Goal: Task Accomplishment & Management: Manage account settings

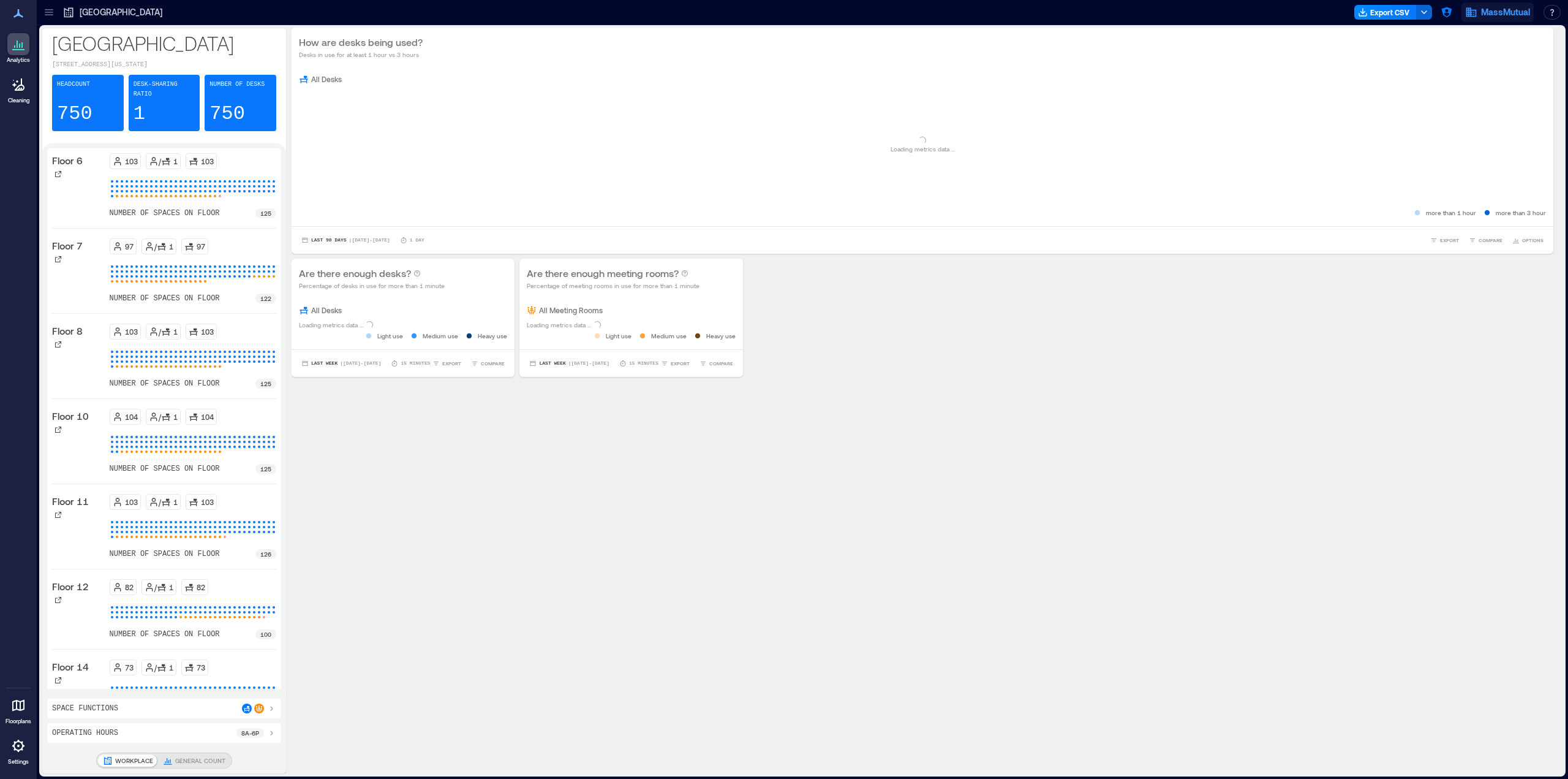
click at [1472, 9] on icon "button" at bounding box center [1471, 12] width 12 height 12
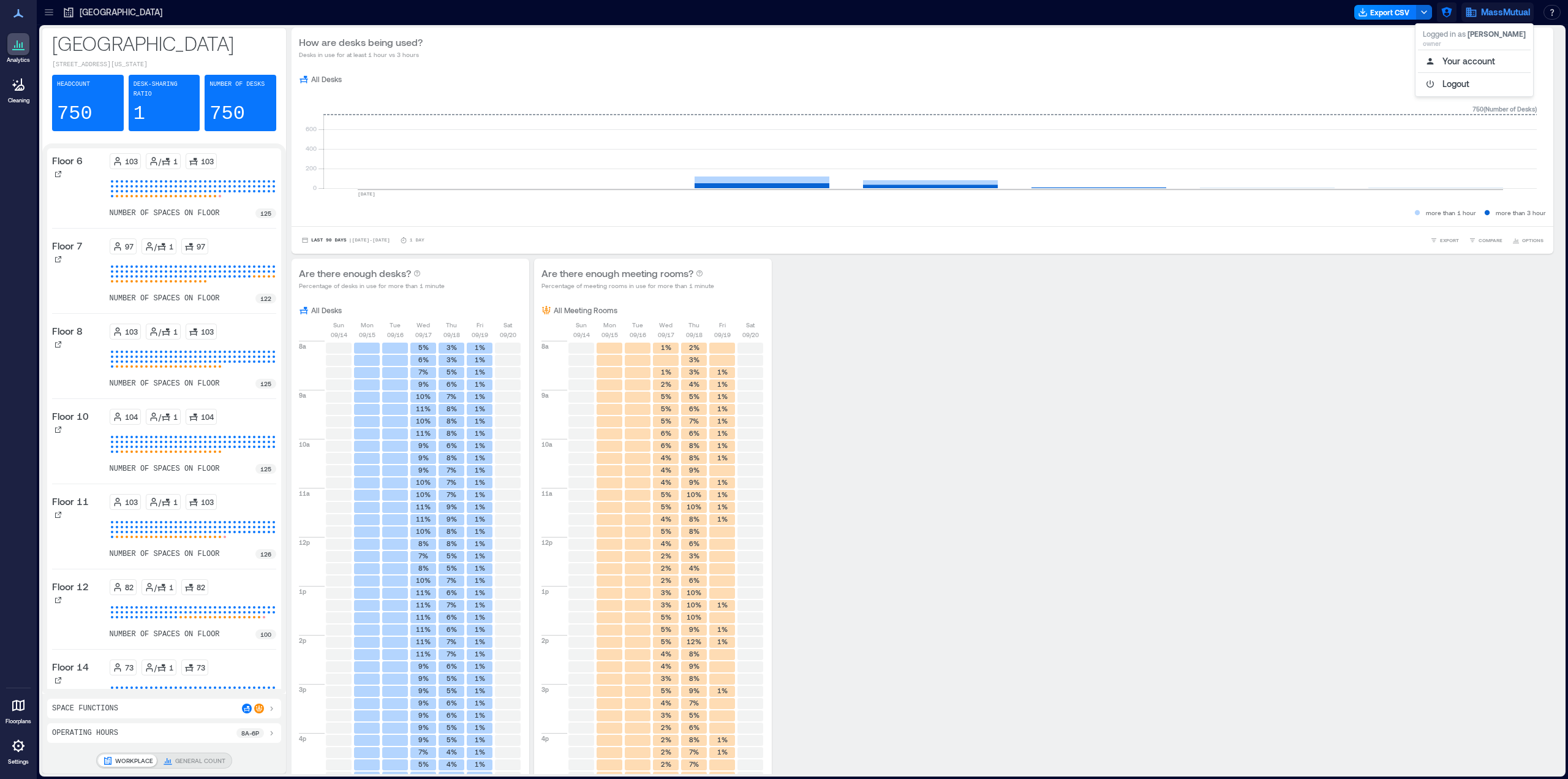
click at [1438, 11] on button "button" at bounding box center [1446, 12] width 19 height 19
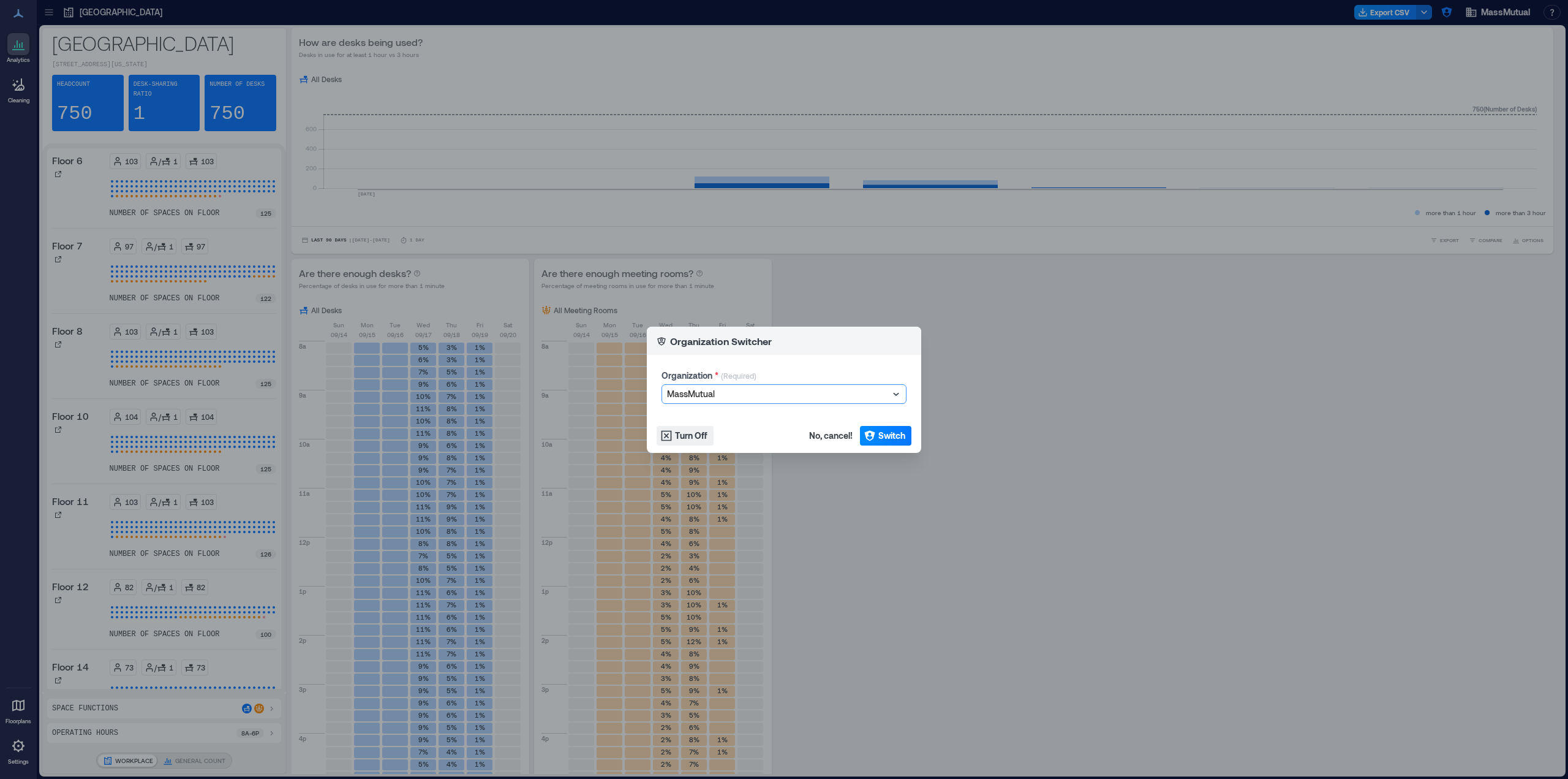
click at [764, 394] on div at bounding box center [777, 393] width 221 height 15
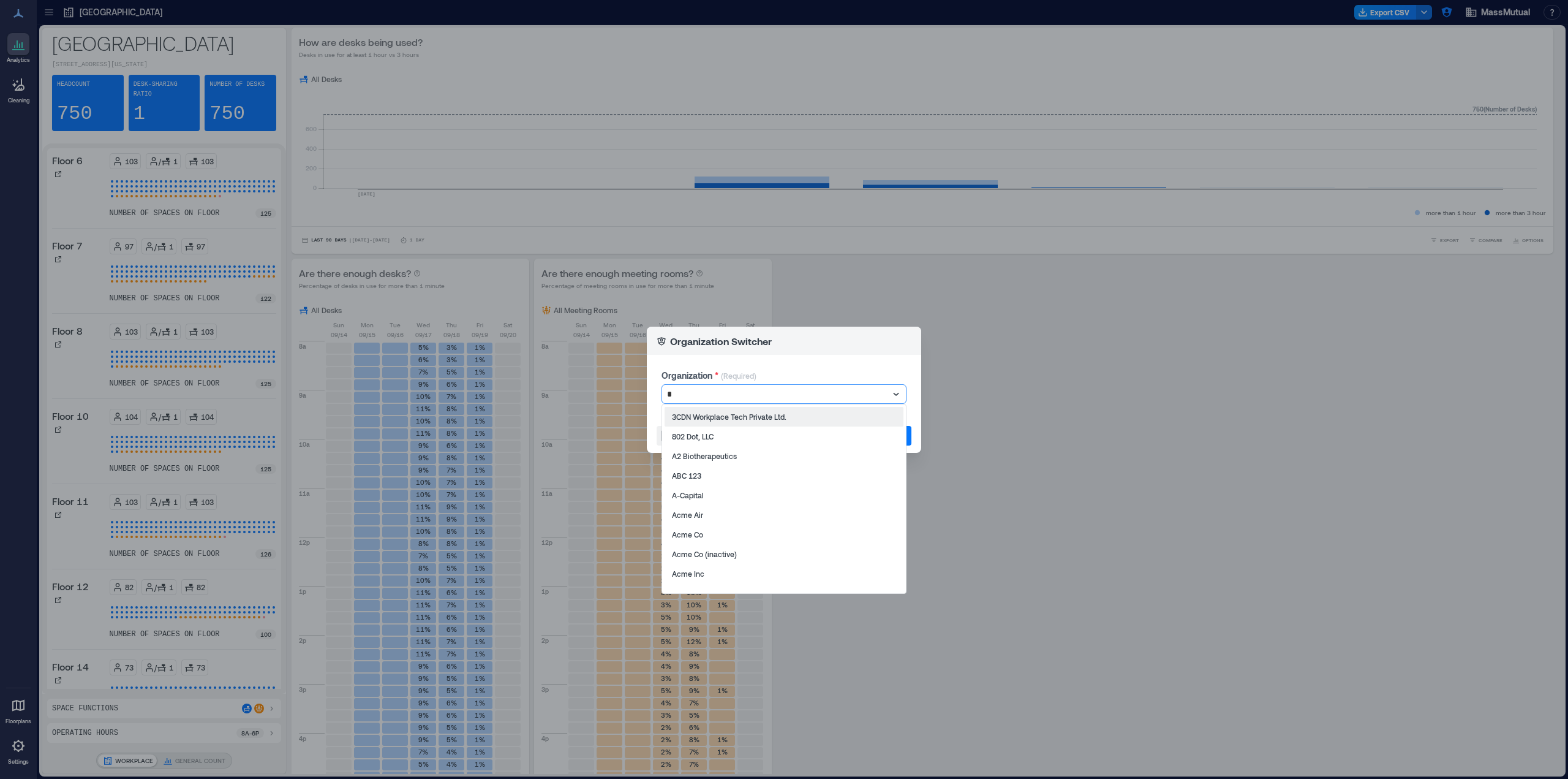
type input "**"
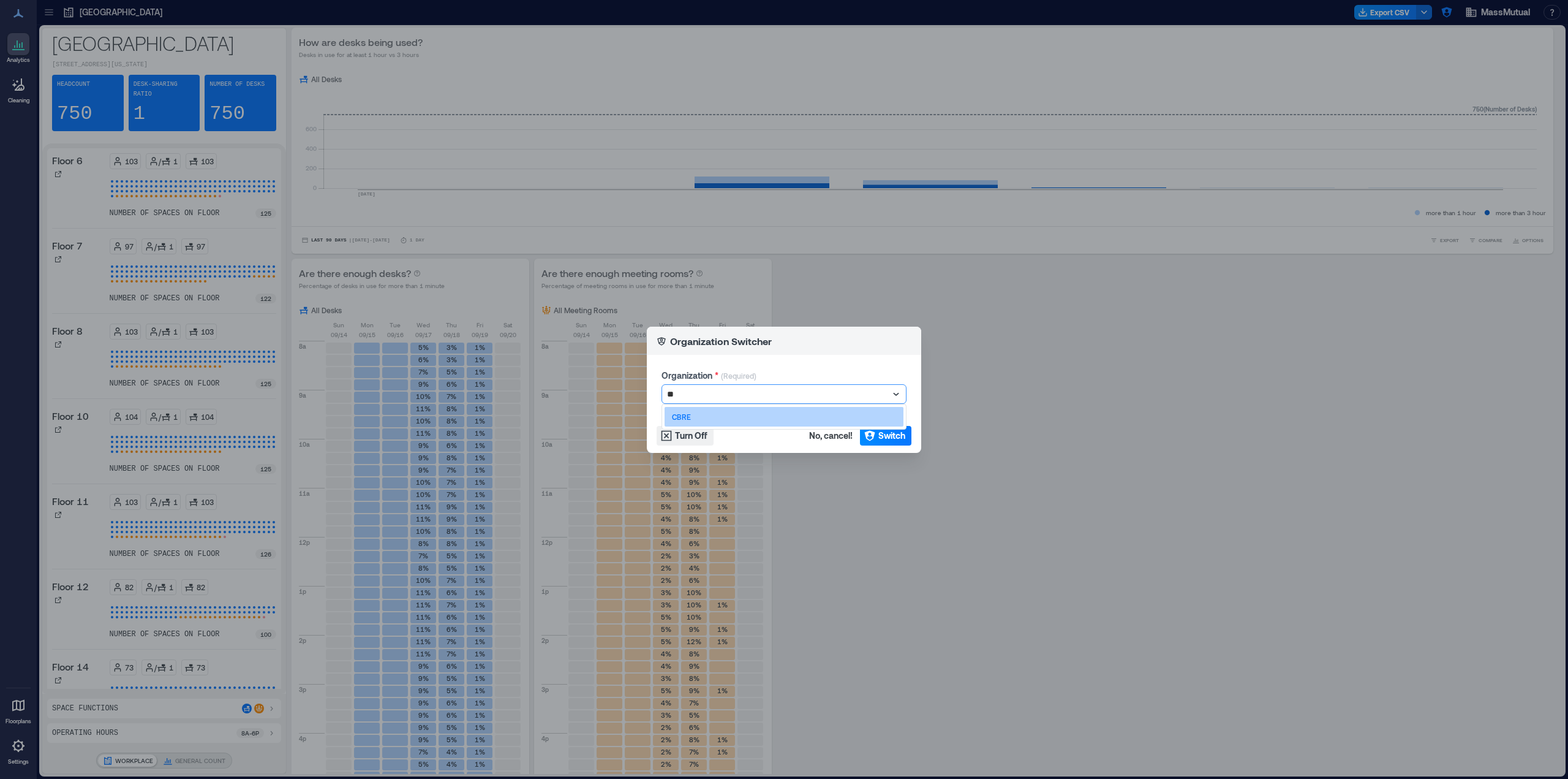
click at [747, 420] on div "CBRE" at bounding box center [783, 416] width 239 height 19
click at [874, 424] on footer "Turn Off No, cancel! Switch" at bounding box center [783, 435] width 274 height 34
click at [874, 438] on icon "button" at bounding box center [869, 435] width 12 height 12
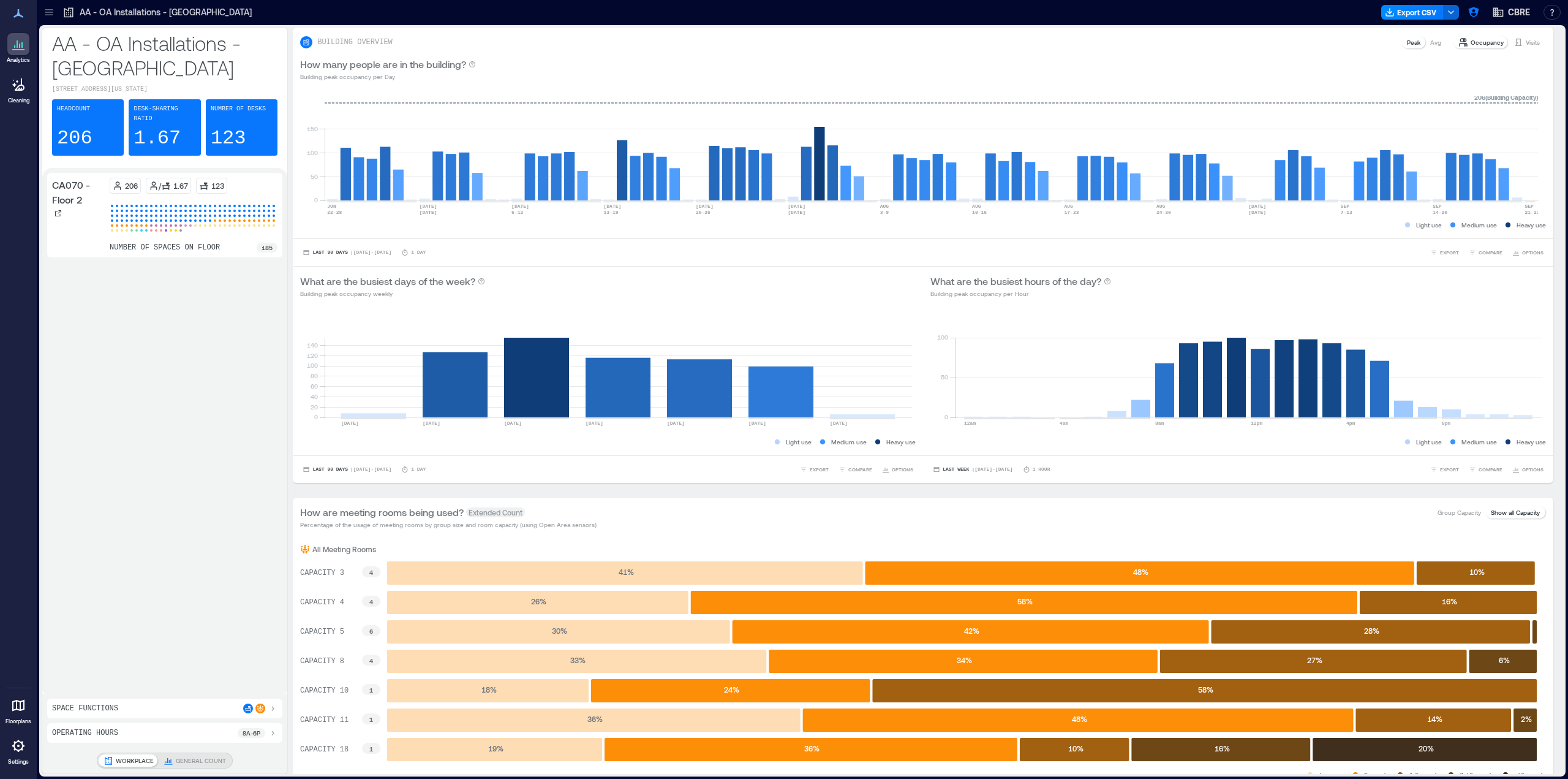
click at [54, 13] on icon at bounding box center [49, 12] width 12 height 12
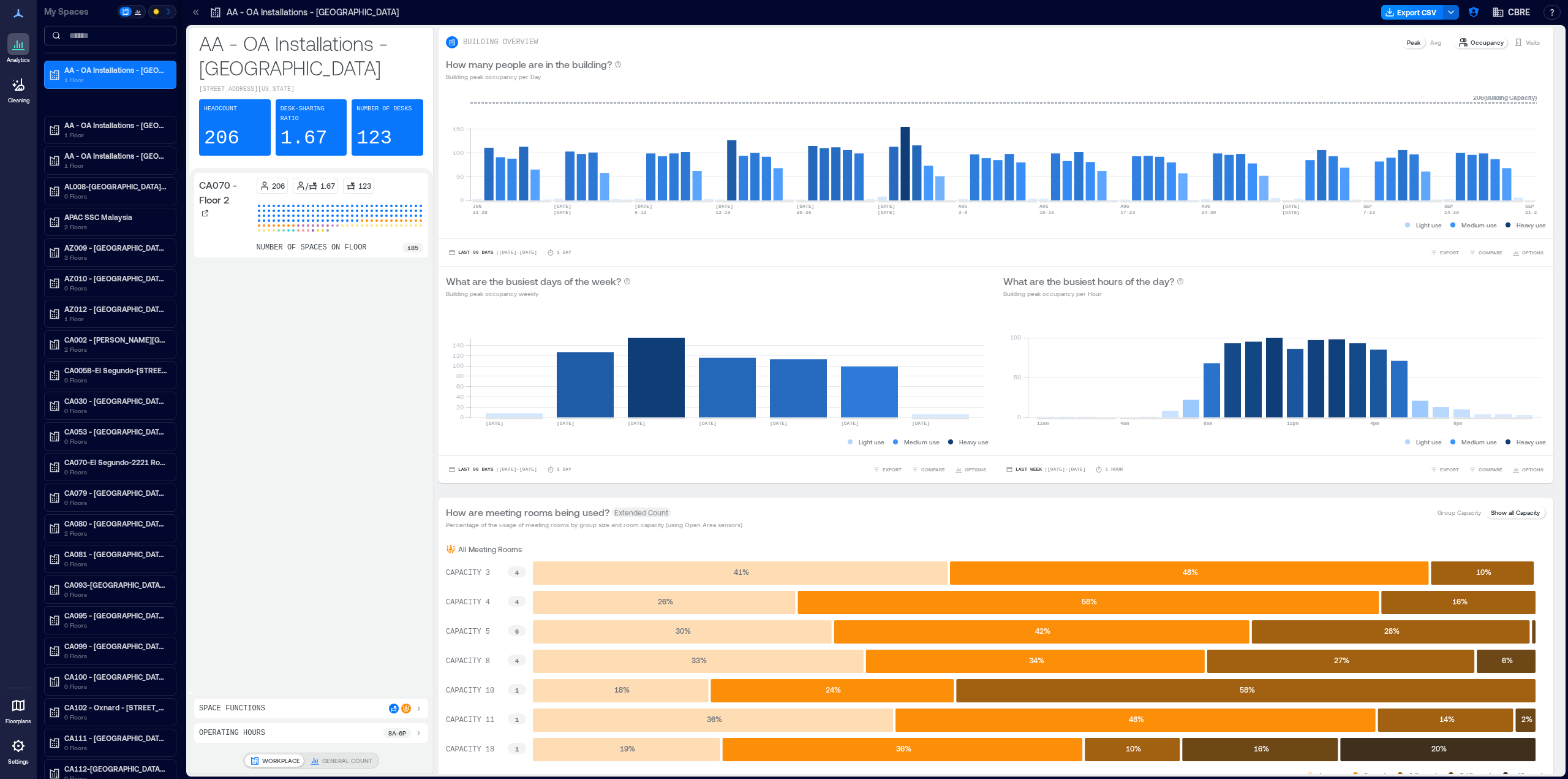
click at [92, 39] on input at bounding box center [110, 35] width 132 height 19
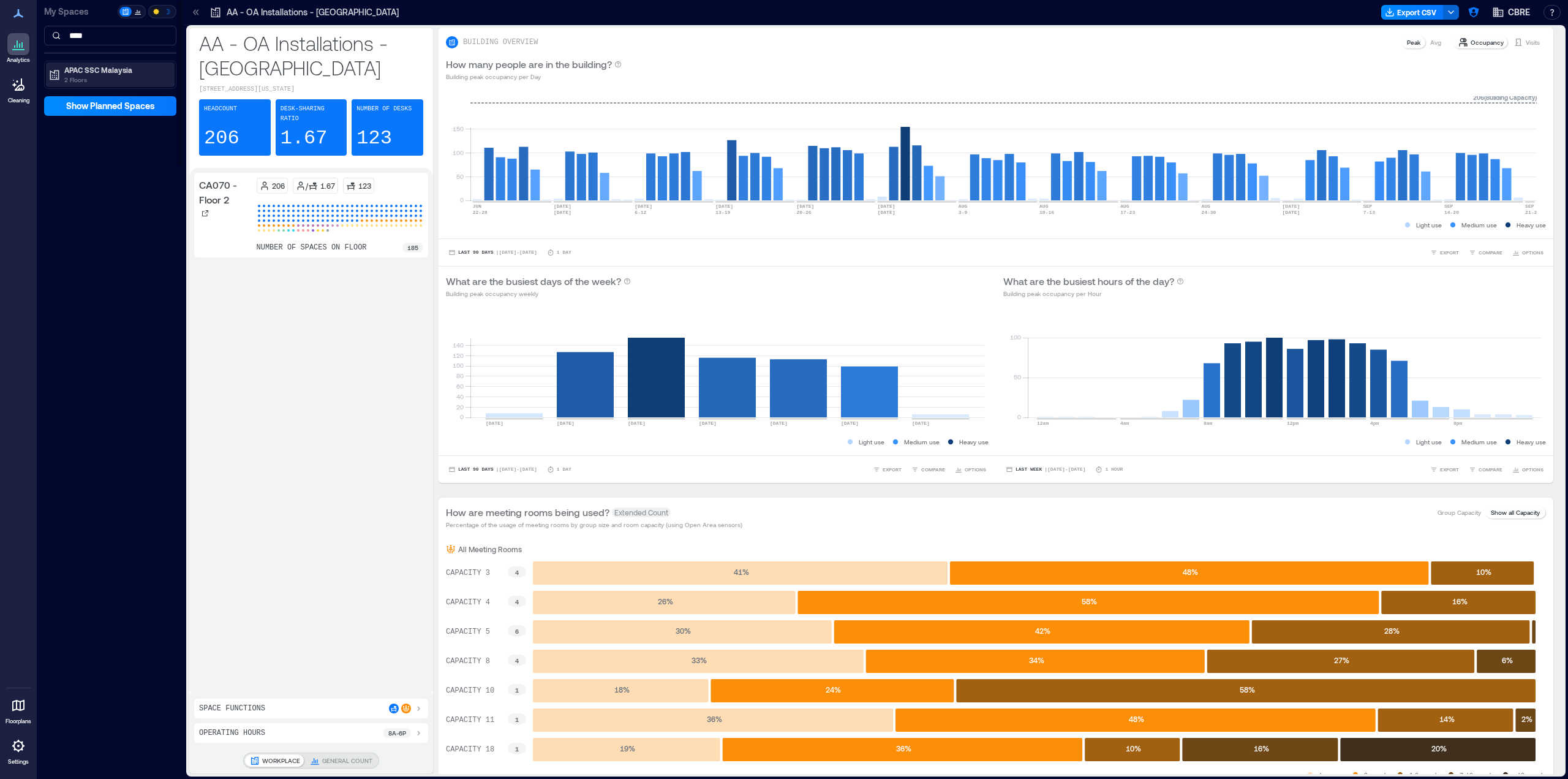
type input "****"
click at [89, 74] on p "APAC SSC Malaysia" at bounding box center [116, 70] width 103 height 10
click at [92, 92] on p "Building Analytics" at bounding box center [93, 96] width 61 height 10
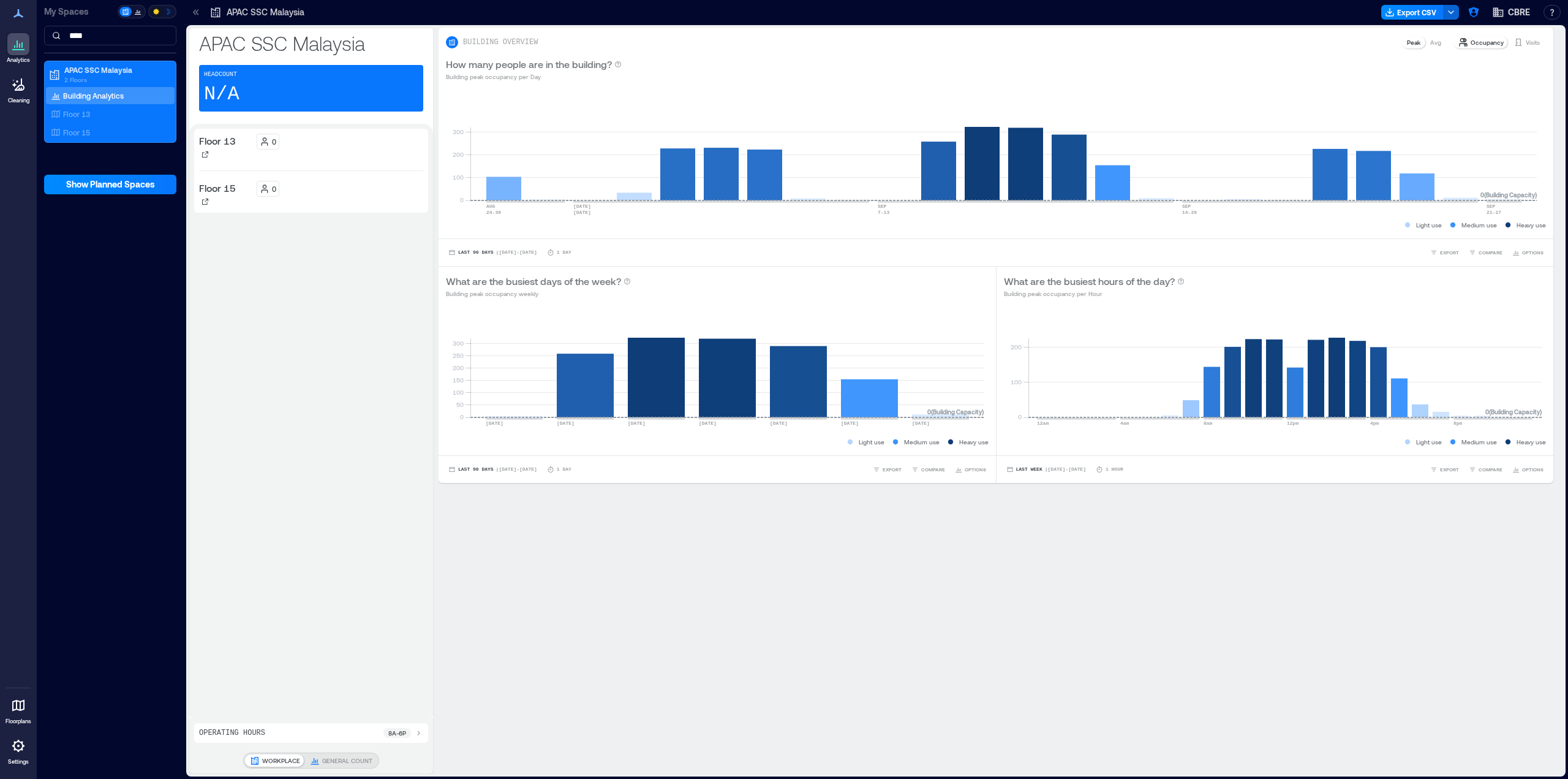
click at [25, 745] on icon at bounding box center [18, 746] width 15 height 15
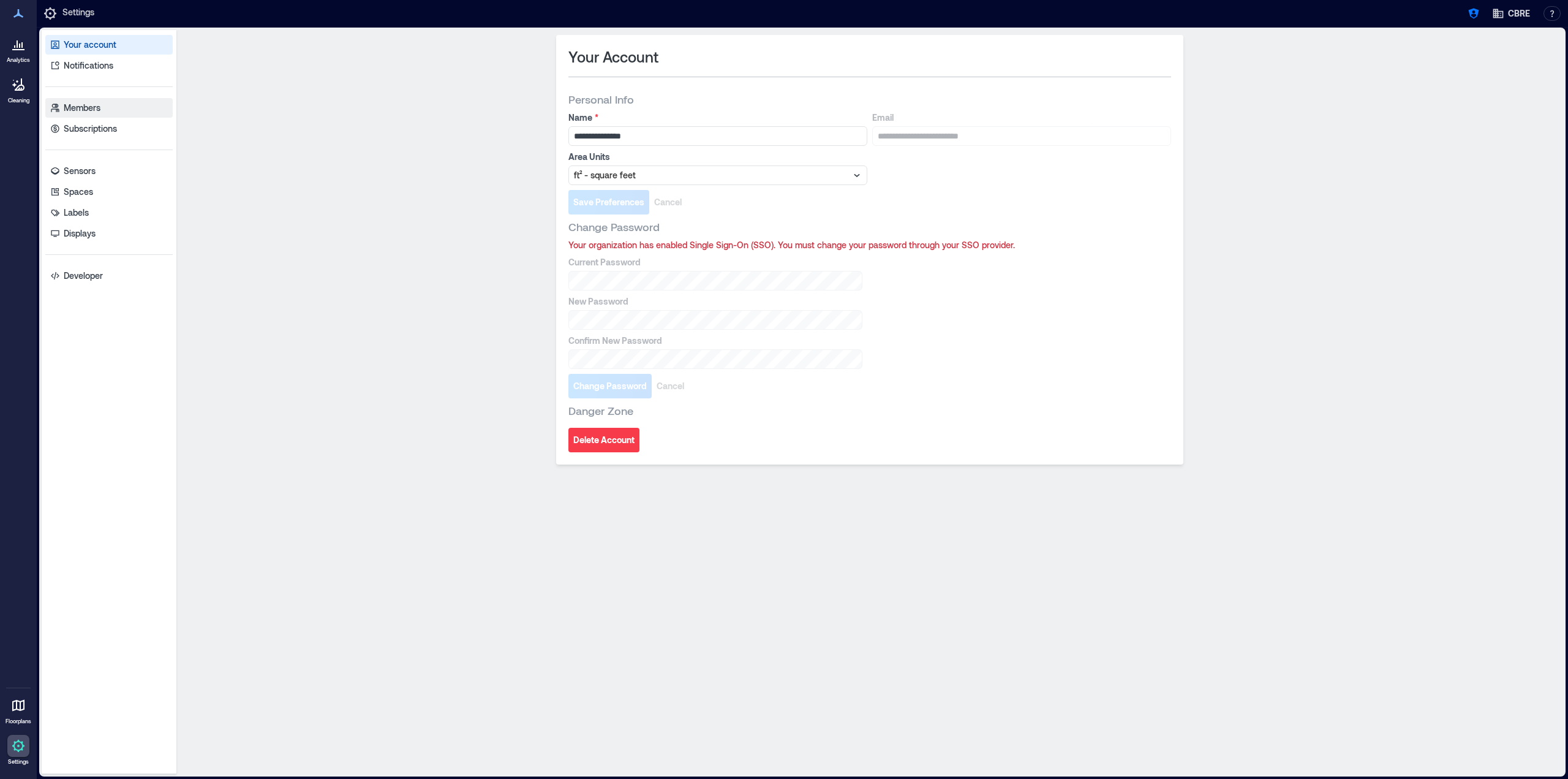
click at [100, 116] on link "Members" at bounding box center [109, 107] width 127 height 19
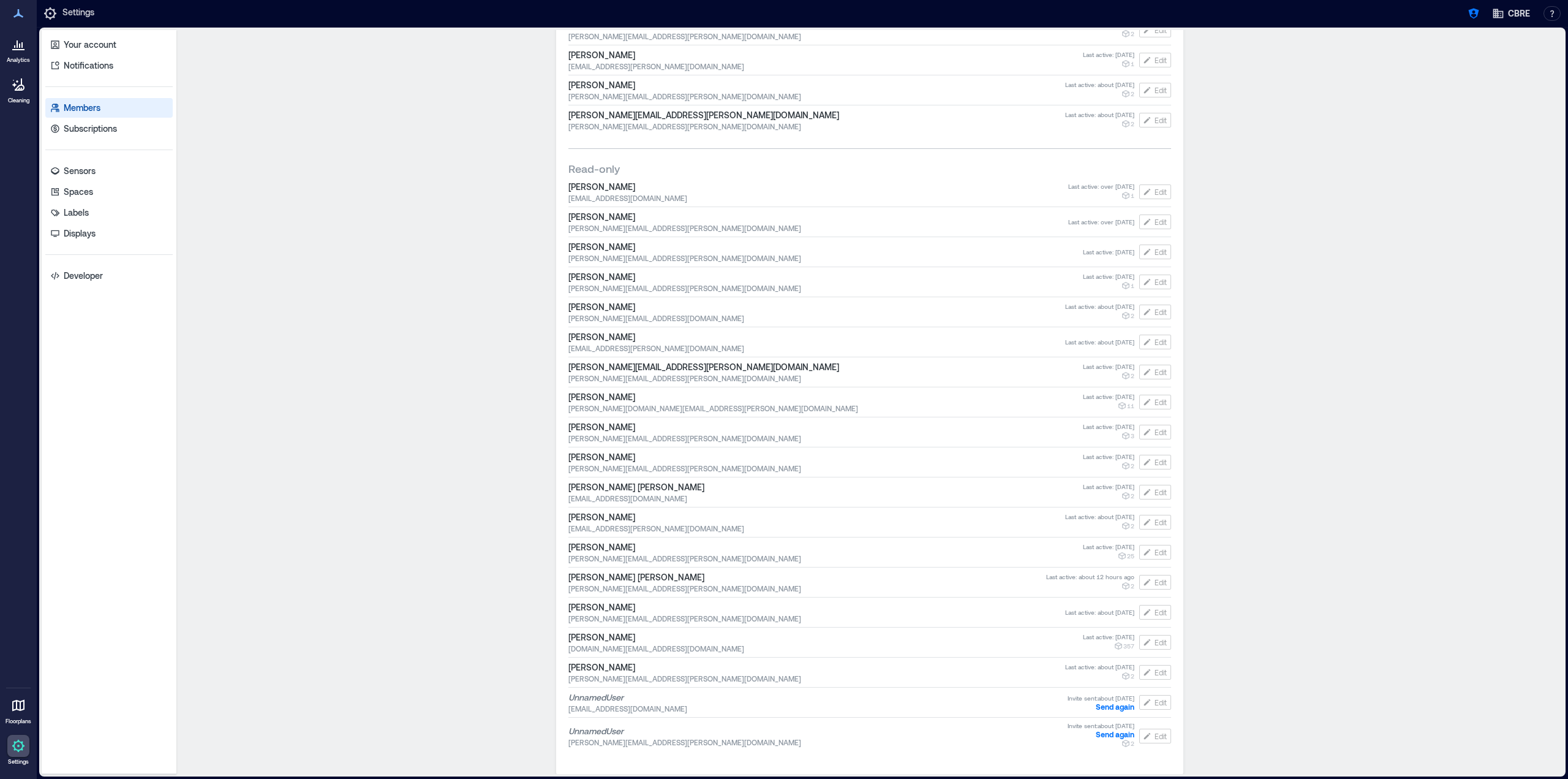
scroll to position [1226, 0]
click at [1126, 587] on div "2" at bounding box center [1127, 585] width 13 height 10
click at [1148, 586] on button "Edit" at bounding box center [1155, 581] width 32 height 15
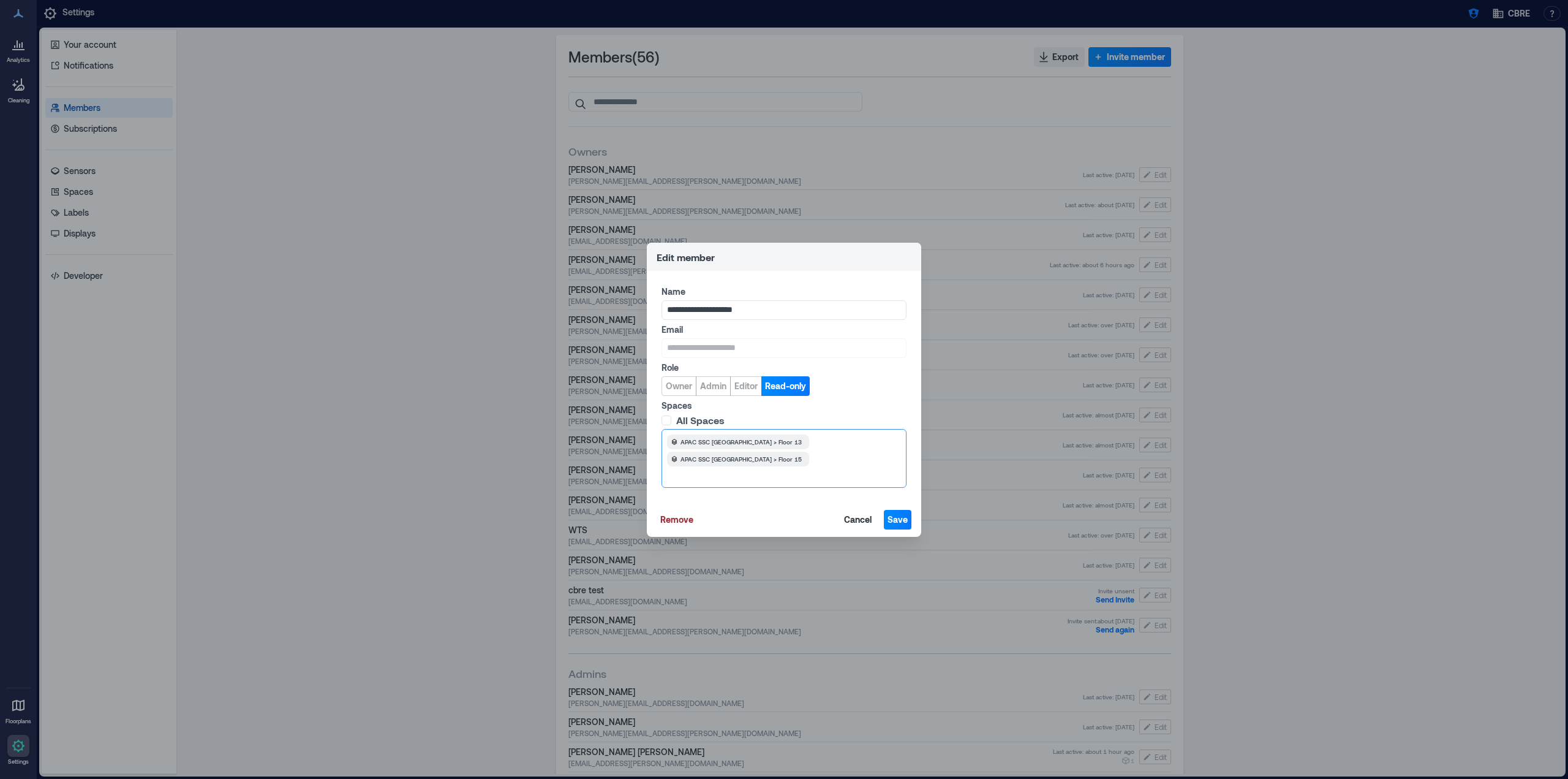
click at [706, 476] on div "APAC SSC [GEOGRAPHIC_DATA] > Floor 13 APAC SSC [GEOGRAPHIC_DATA] > Floor 15" at bounding box center [783, 459] width 245 height 59
type input "****"
click at [727, 494] on div "APAC SSC Malaysia" at bounding box center [783, 500] width 239 height 19
click at [898, 515] on span "Save" at bounding box center [897, 519] width 20 height 12
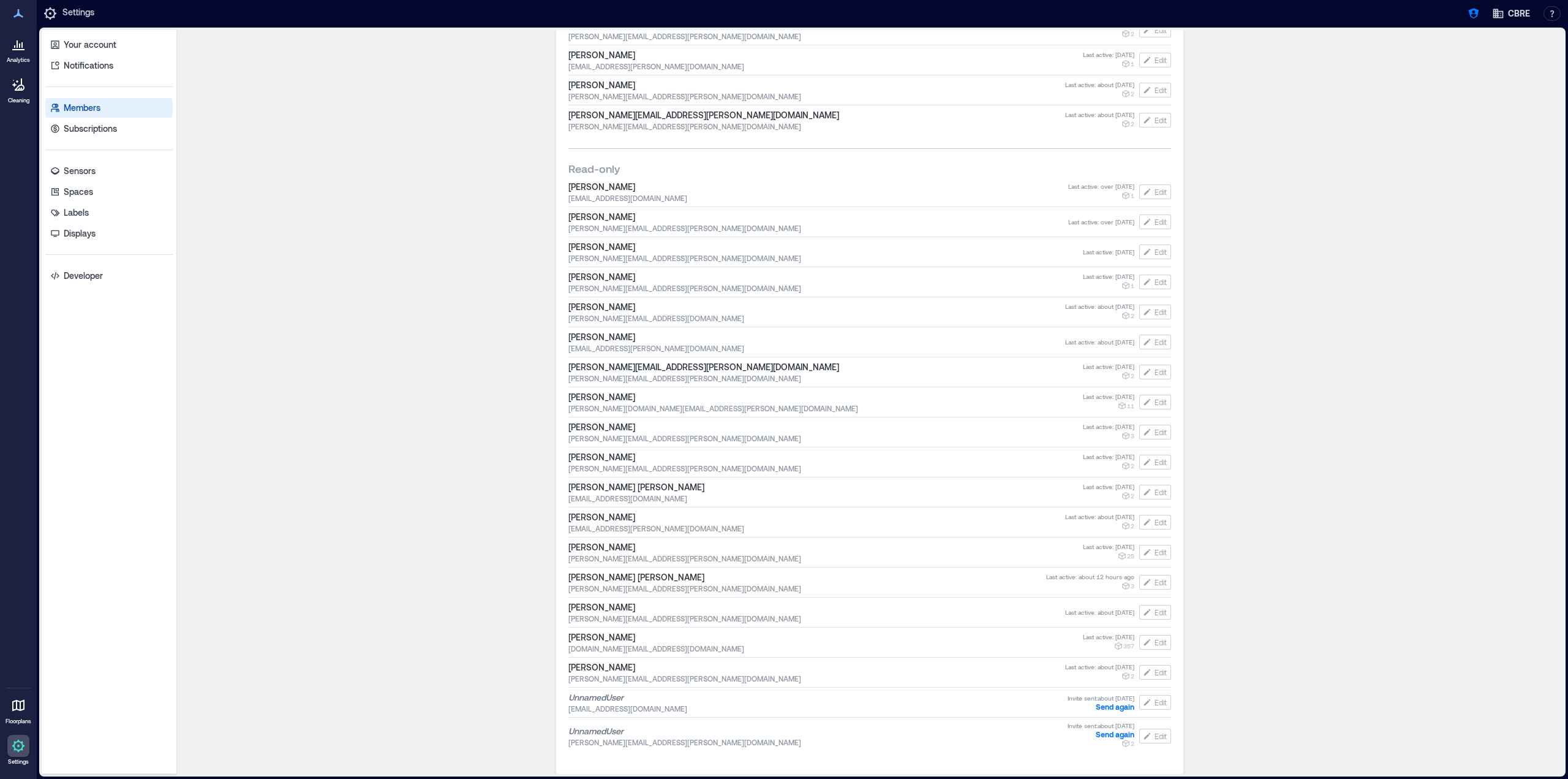
scroll to position [1226, 0]
click at [1141, 587] on button "Edit" at bounding box center [1155, 581] width 32 height 15
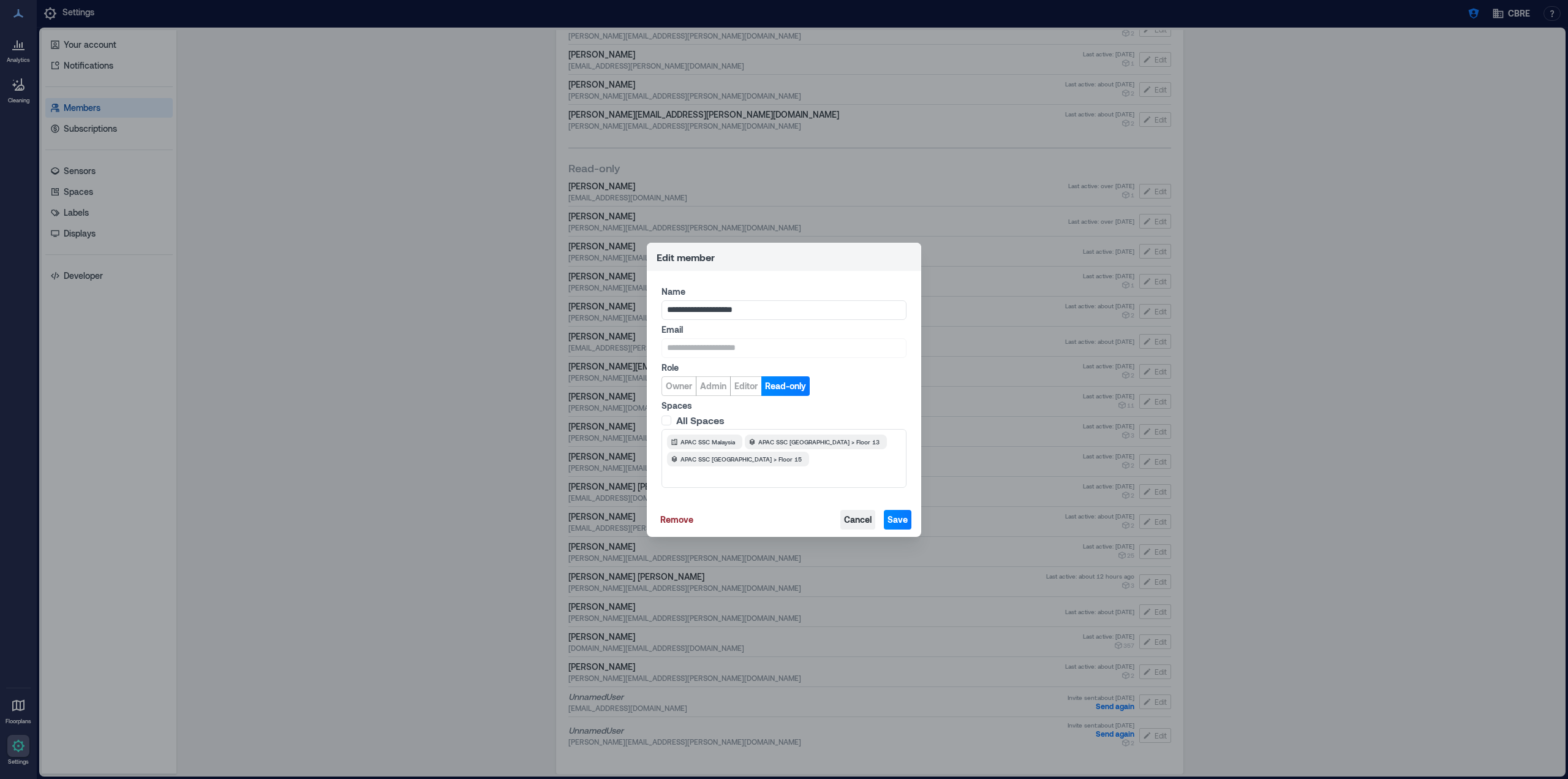
click at [855, 517] on span "Cancel" at bounding box center [857, 519] width 27 height 12
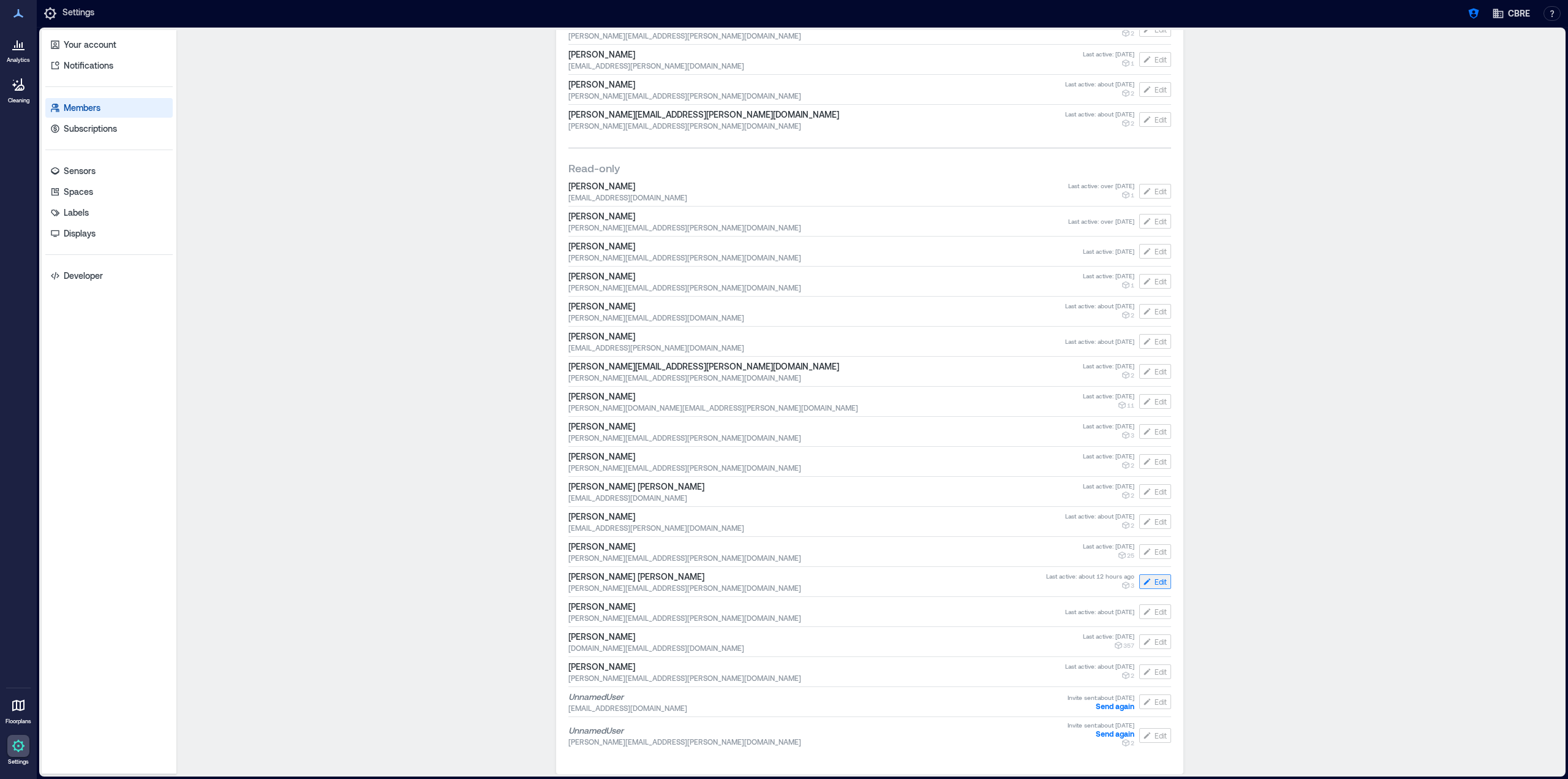
click at [1147, 582] on icon "button" at bounding box center [1147, 582] width 10 height 10
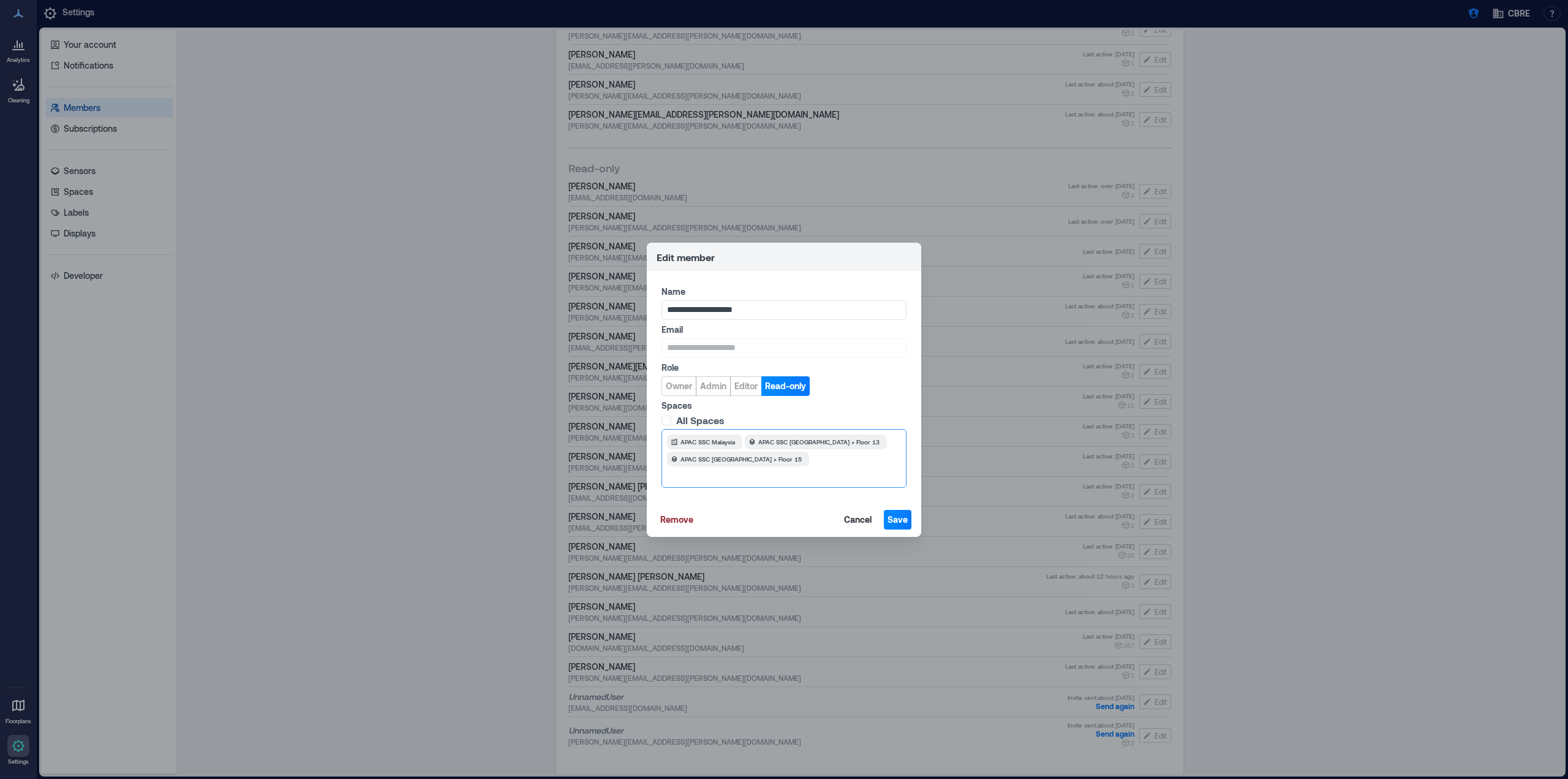
click at [796, 474] on div "APAC SSC Malaysia APAC SSC [GEOGRAPHIC_DATA] > Floor 13 APAC SSC [GEOGRAPHIC_DA…" at bounding box center [783, 459] width 245 height 59
drag, startPoint x: 824, startPoint y: 470, endPoint x: 817, endPoint y: 466, distance: 8.1
click at [824, 470] on div "APAC SSC Malaysia APAC SSC [GEOGRAPHIC_DATA] > Floor 13 APAC SSC [GEOGRAPHIC_DA…" at bounding box center [783, 459] width 245 height 59
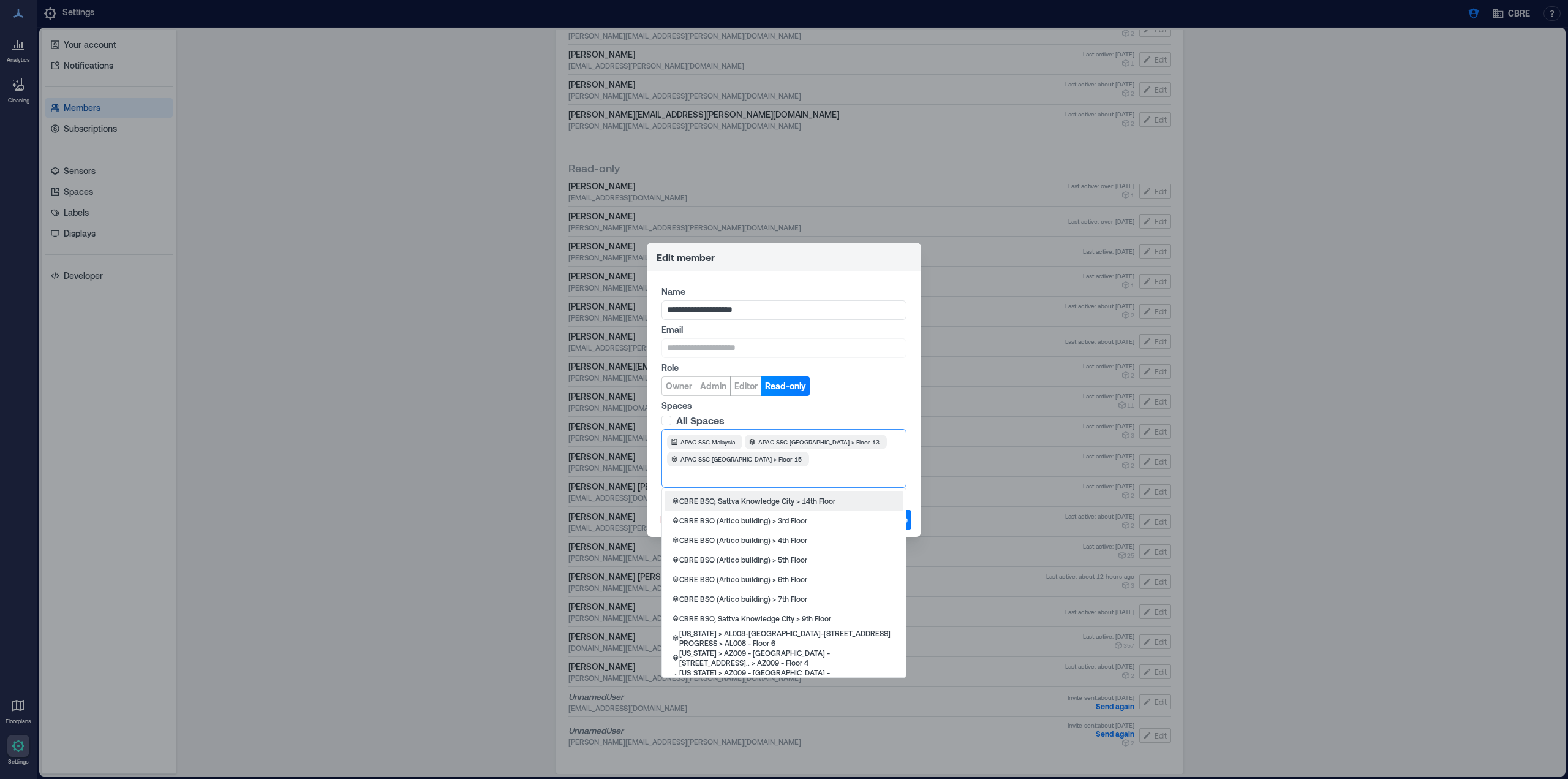
click at [813, 463] on div at bounding box center [856, 459] width 87 height 12
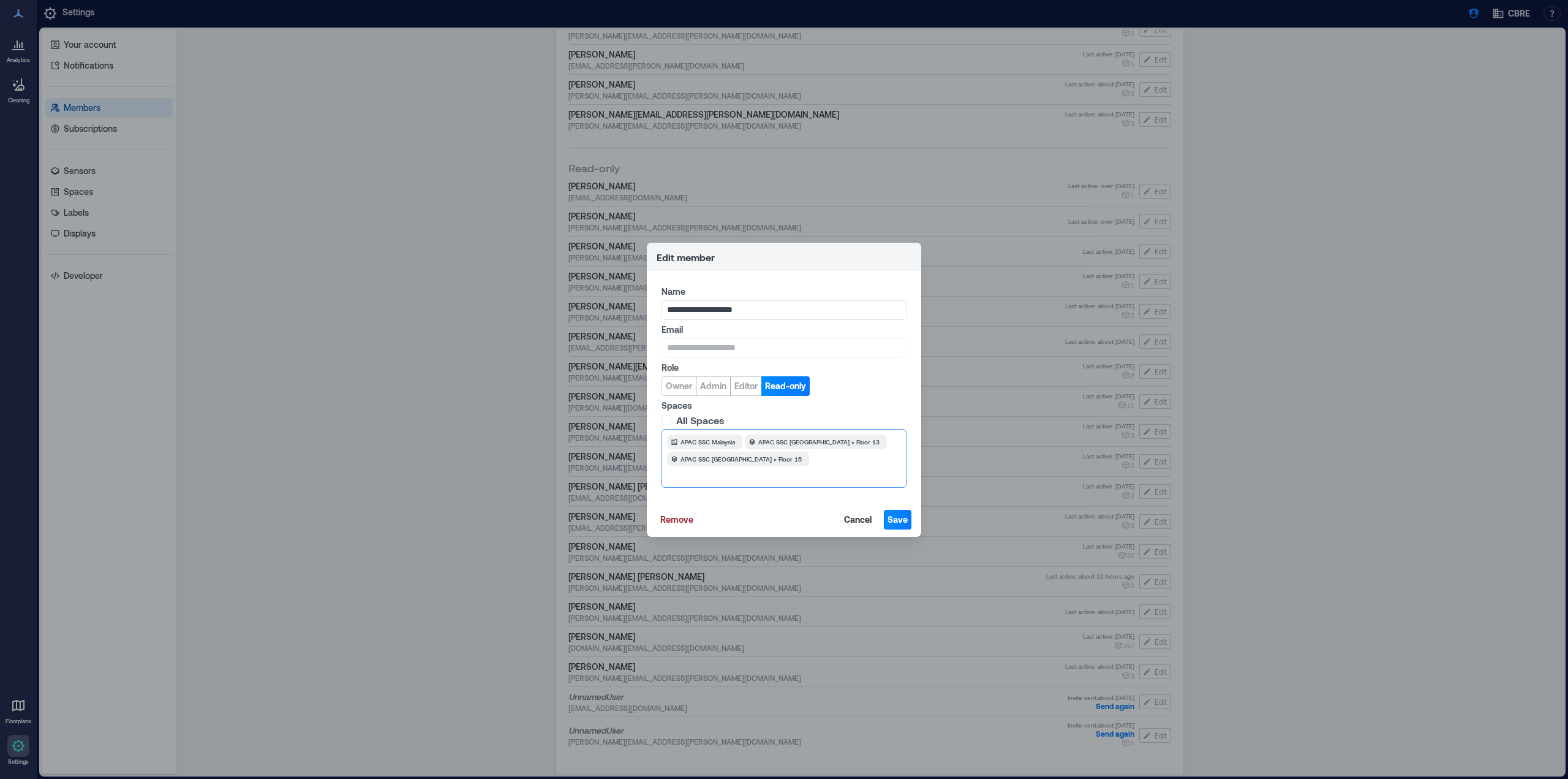
click at [813, 463] on div at bounding box center [856, 459] width 87 height 12
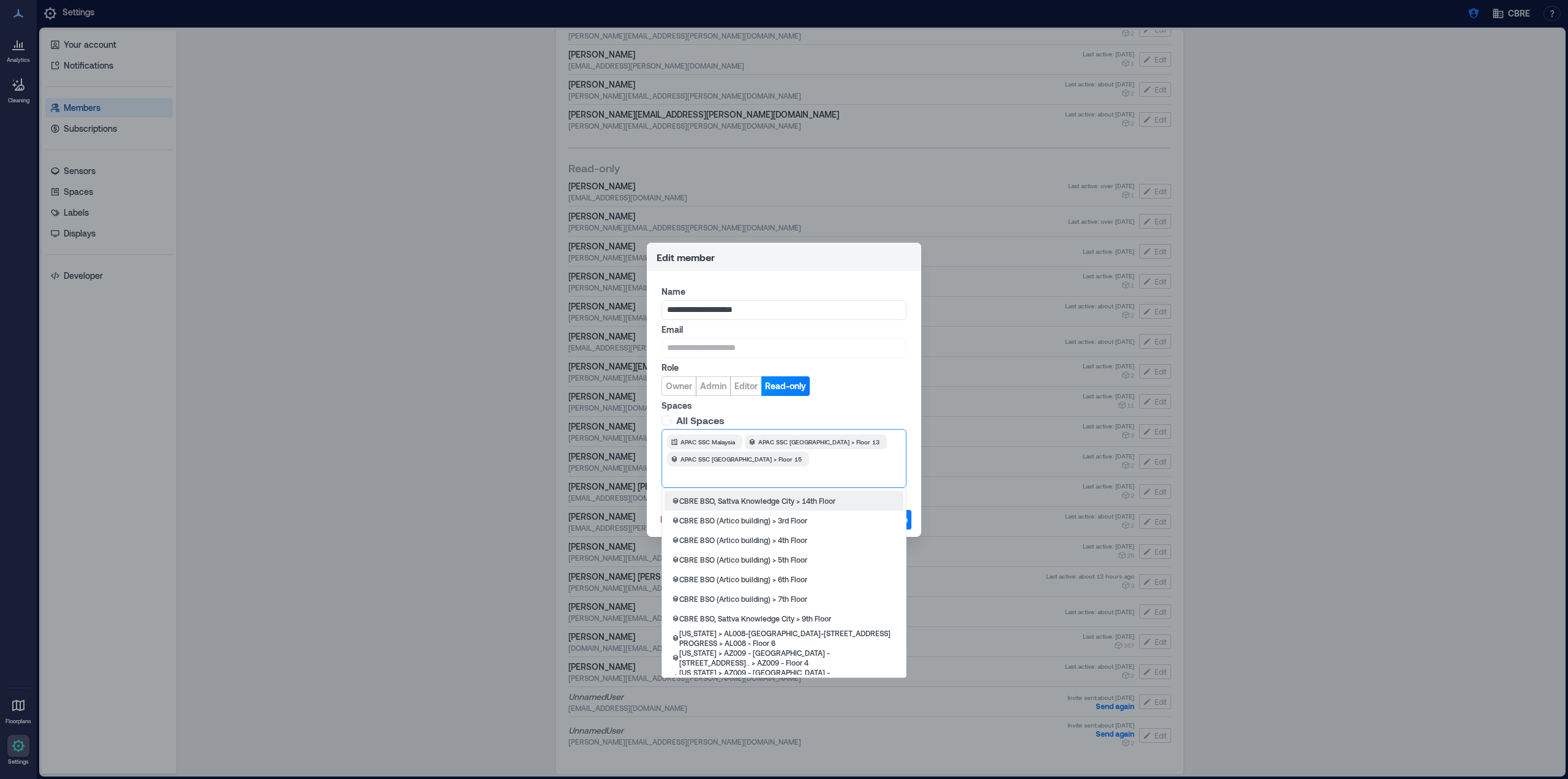
click at [1496, 349] on div "**********" at bounding box center [784, 390] width 1568 height 779
